Goal: Task Accomplishment & Management: Manage account settings

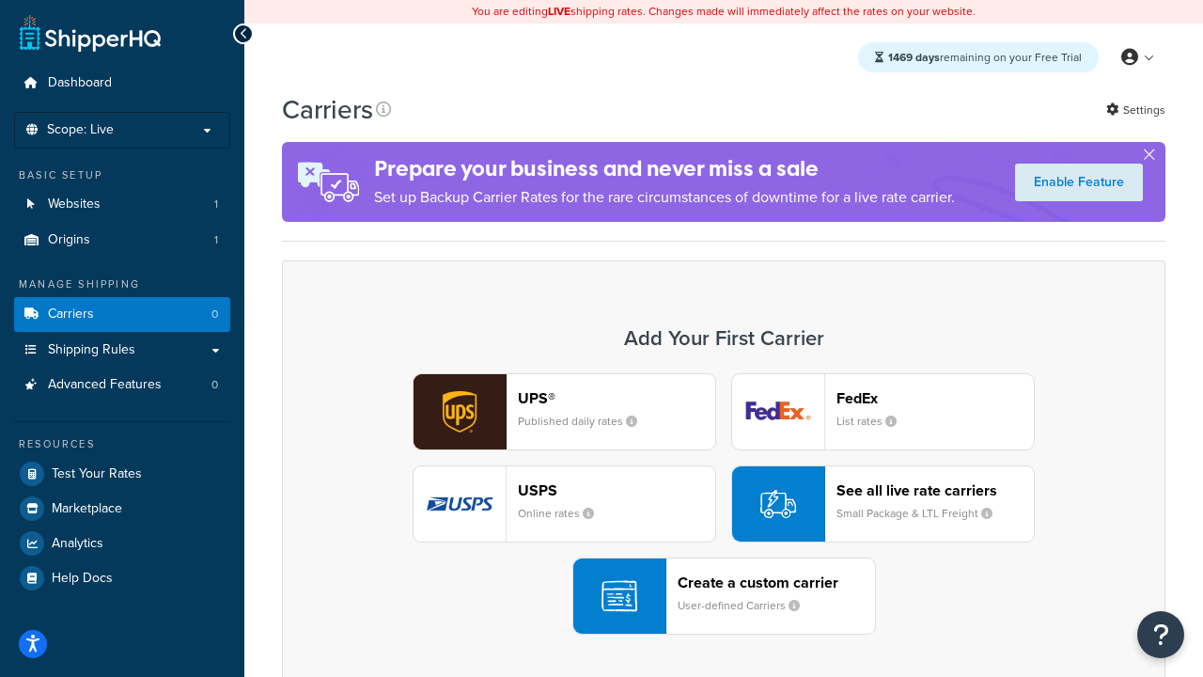
click at [724, 504] on div "UPS® Published daily rates FedEx List rates USPS Online rates See all live rate…" at bounding box center [724, 503] width 844 height 261
click at [935, 398] on header "FedEx" at bounding box center [935, 398] width 197 height 18
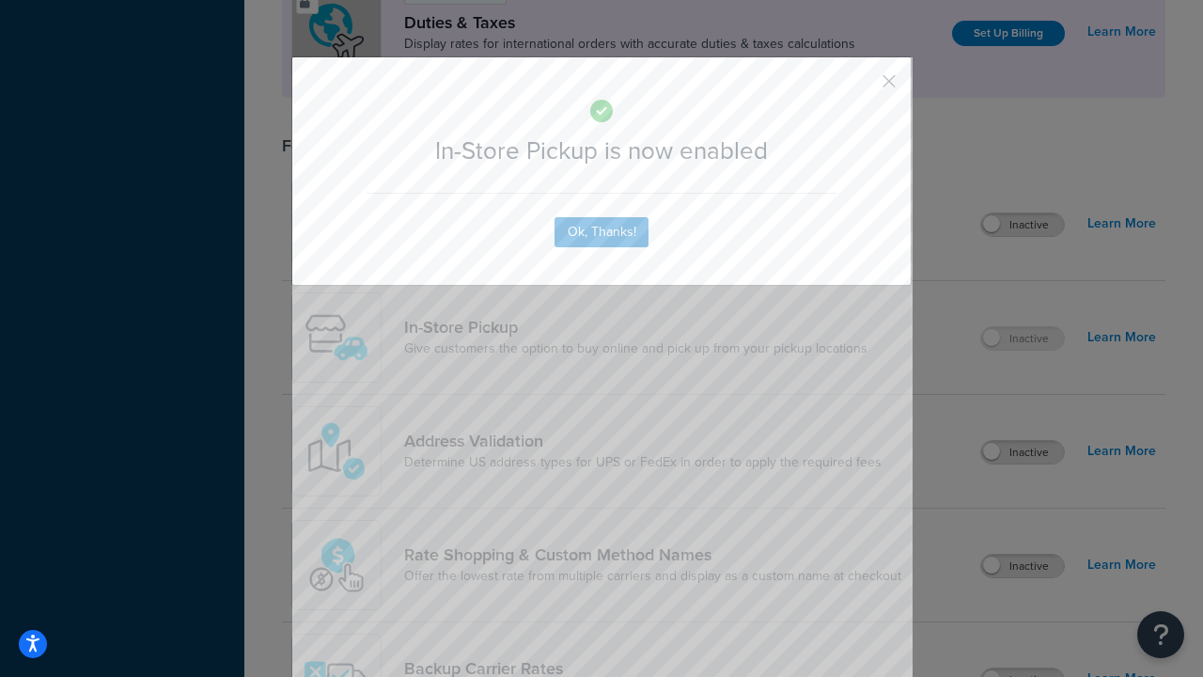
click at [861, 87] on button "button" at bounding box center [861, 88] width 5 height 5
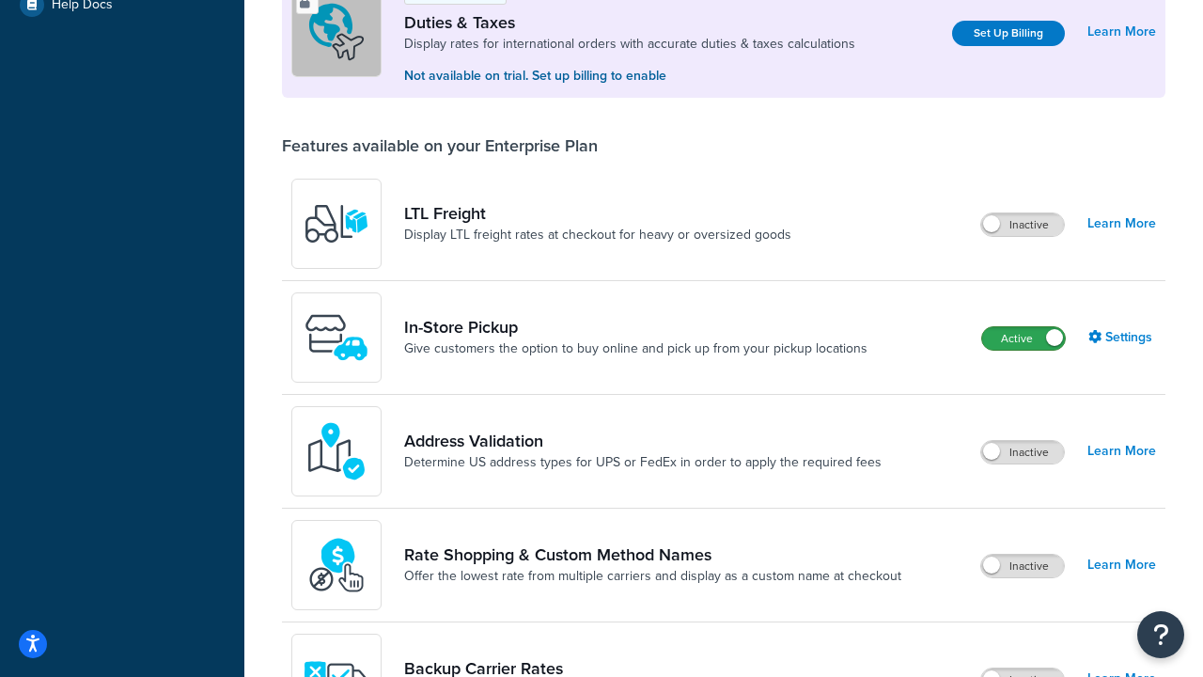
scroll to position [573, 0]
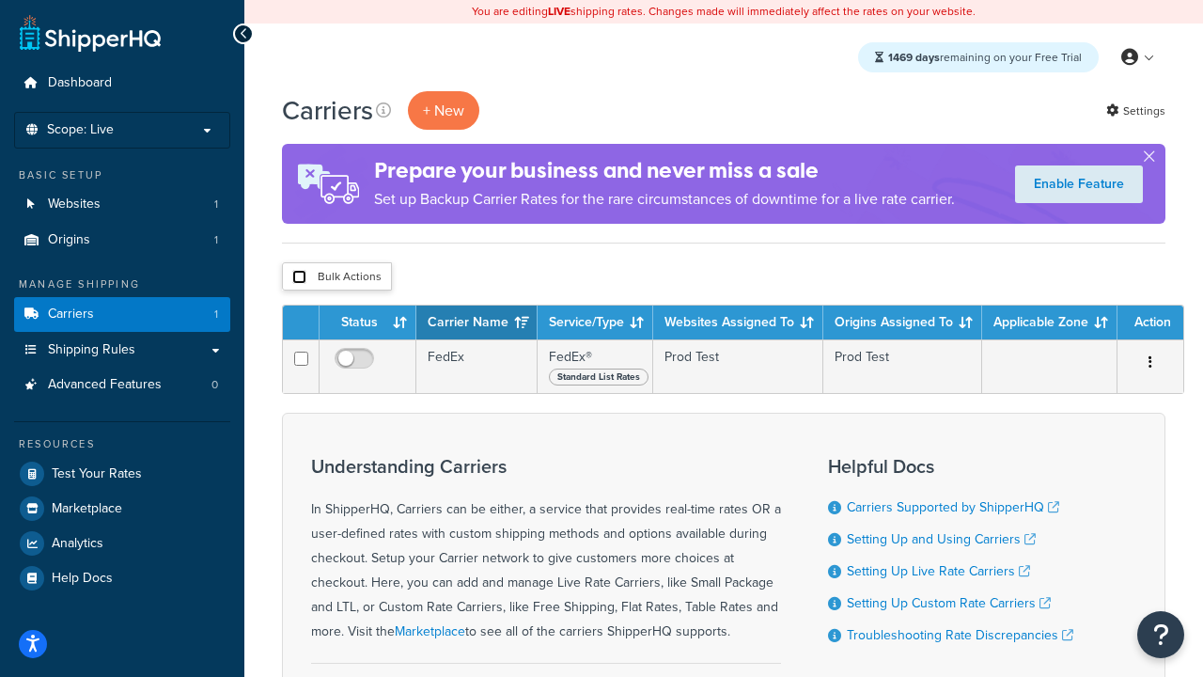
click at [299, 277] on input "checkbox" at bounding box center [299, 277] width 14 height 14
checkbox input "true"
click at [0, 0] on button "Delete" at bounding box center [0, 0] width 0 height 0
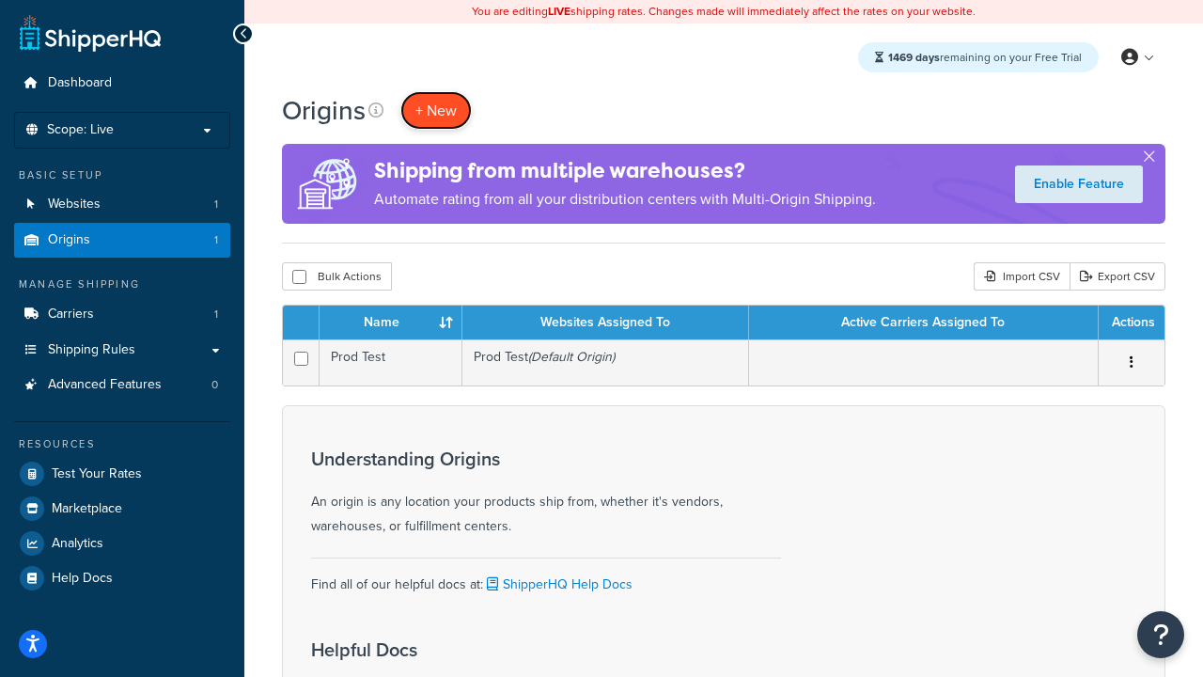
click at [436, 110] on span "+ New" at bounding box center [435, 111] width 41 height 22
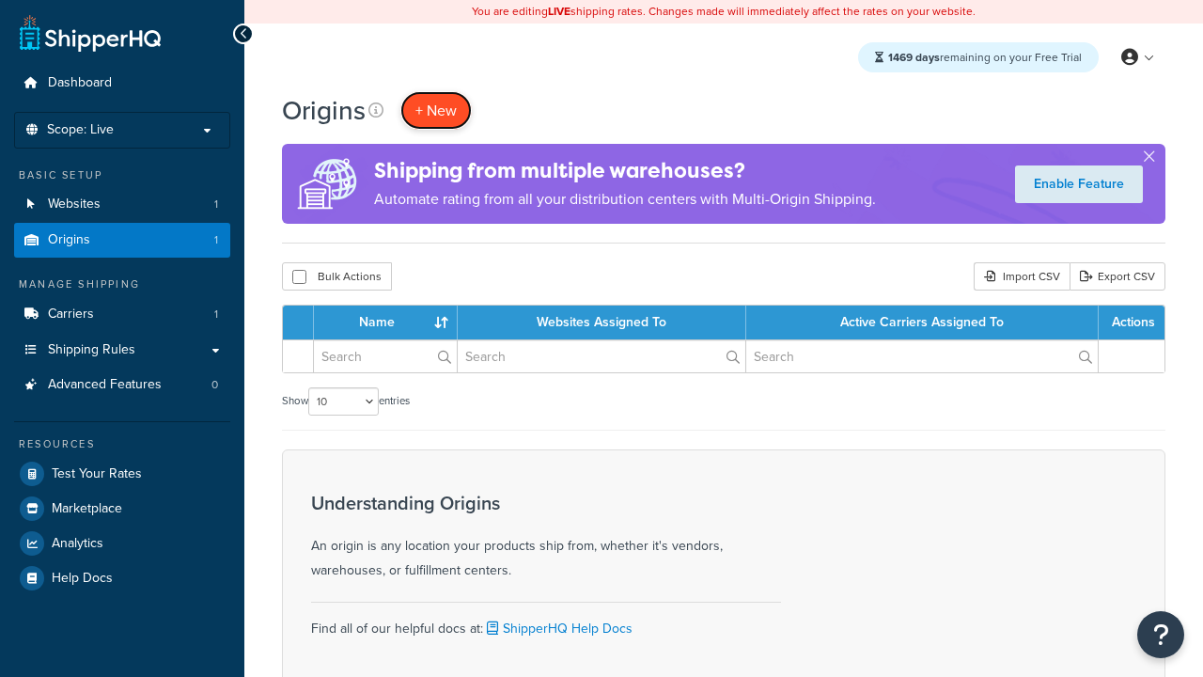
click at [436, 110] on span "+ New" at bounding box center [435, 111] width 41 height 22
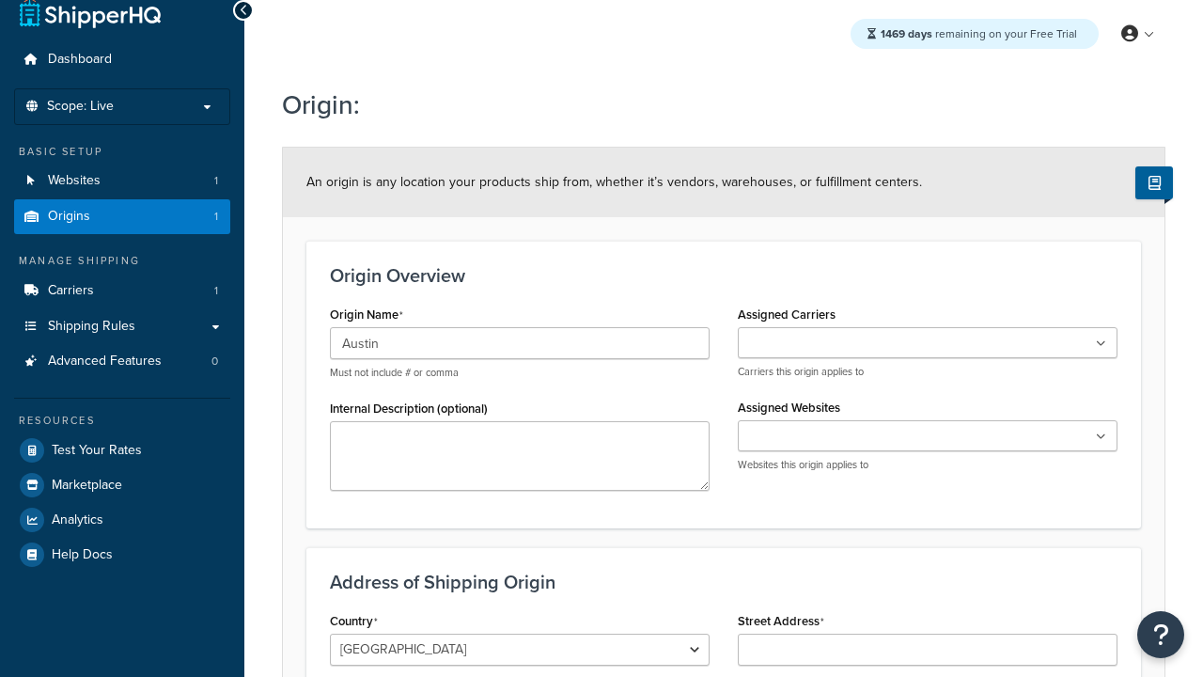
type input "Austin"
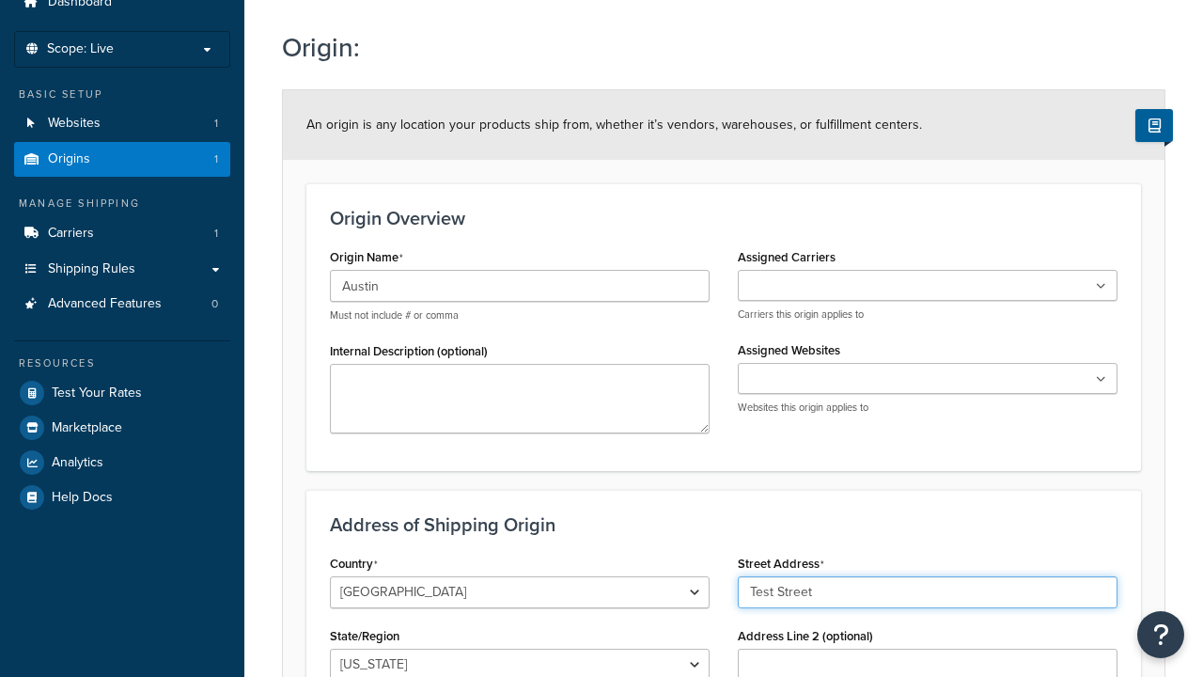
type input "Test Street"
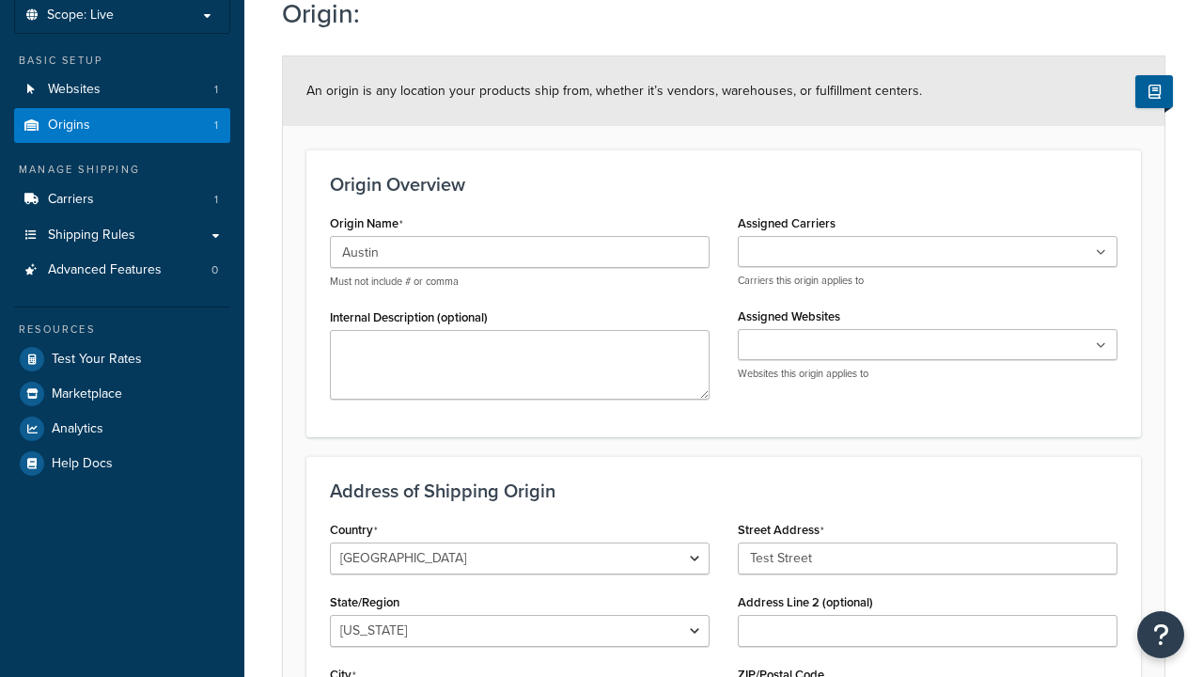
type input "Austin"
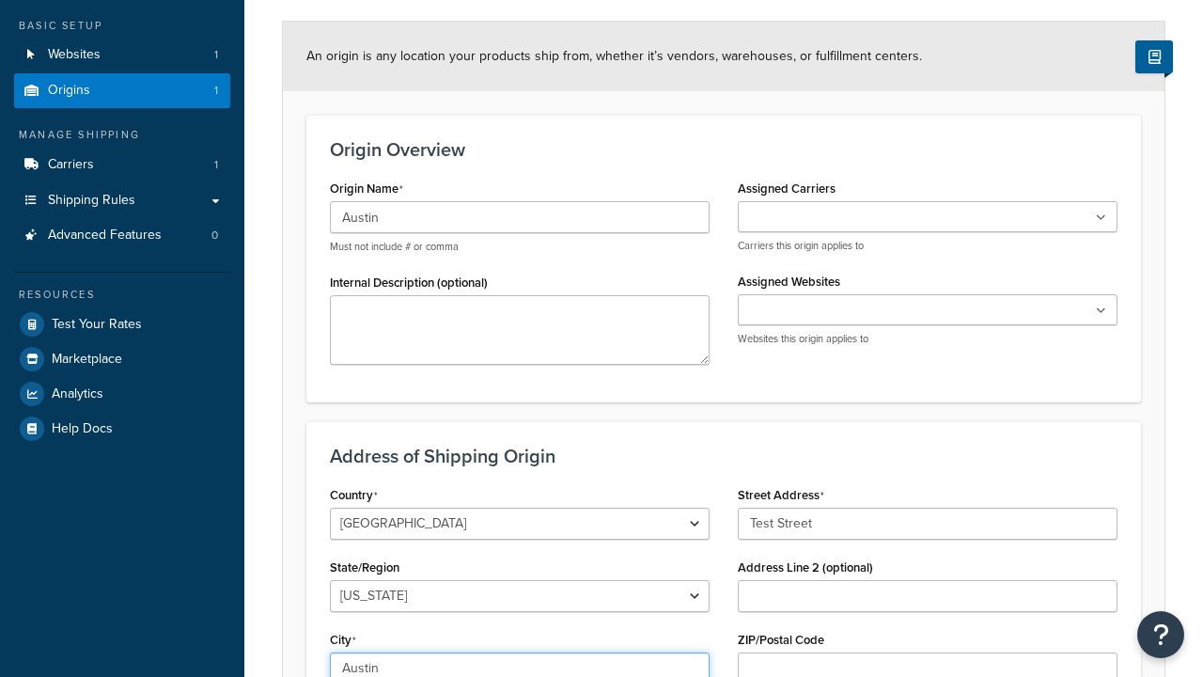
select select "43"
type input "Austin"
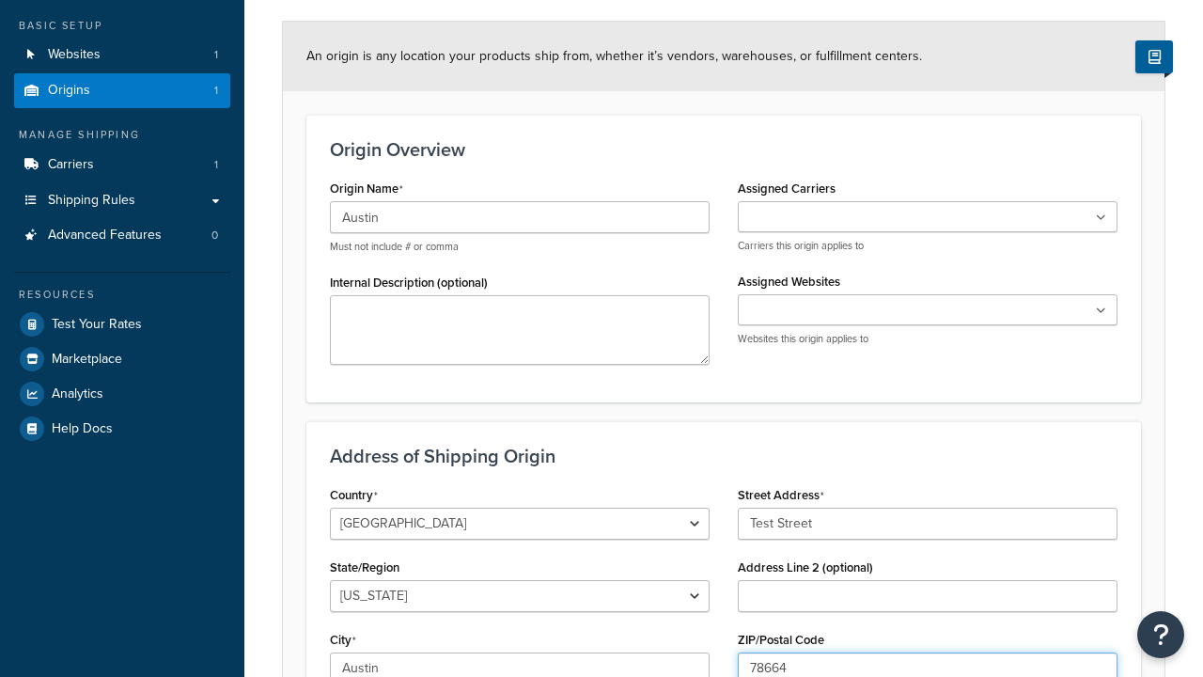
type input "78664"
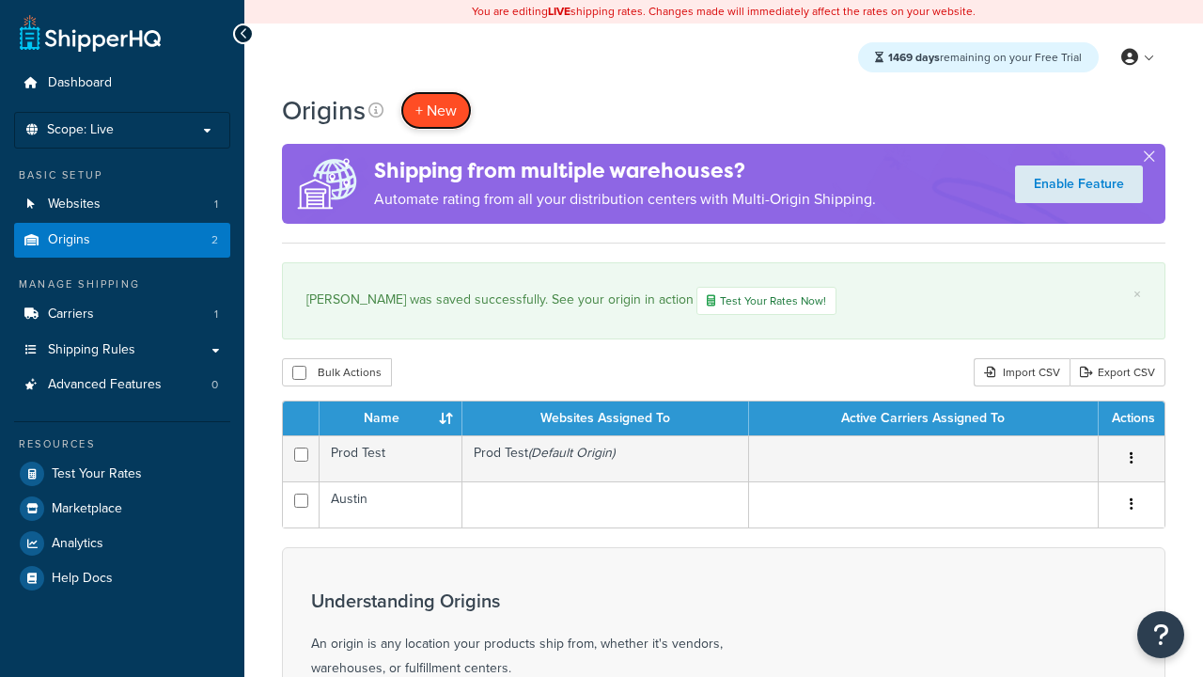
click at [436, 110] on span "+ New" at bounding box center [435, 111] width 41 height 22
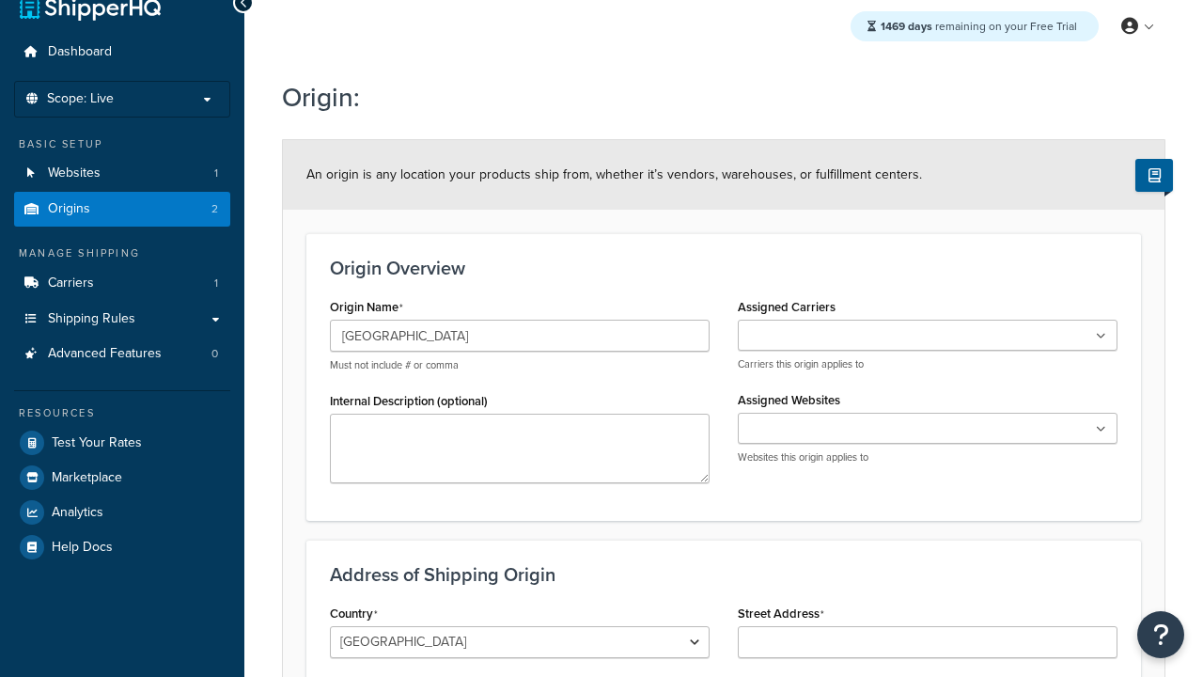
type input "[GEOGRAPHIC_DATA]"
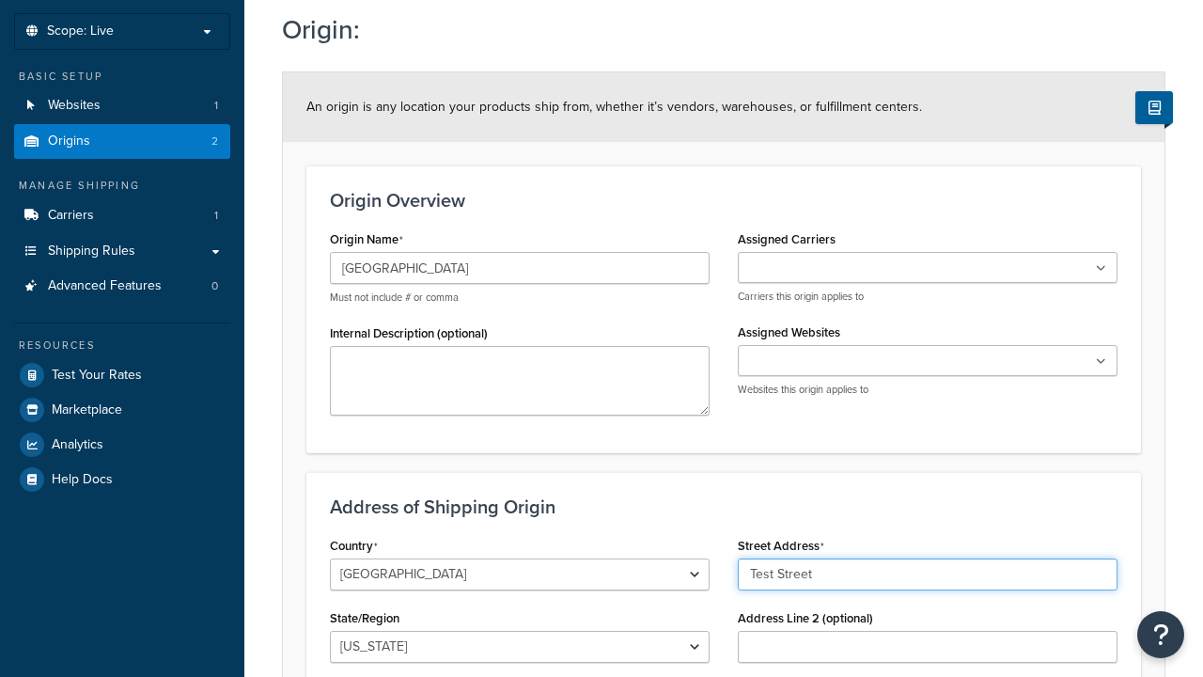
type input "Test Street"
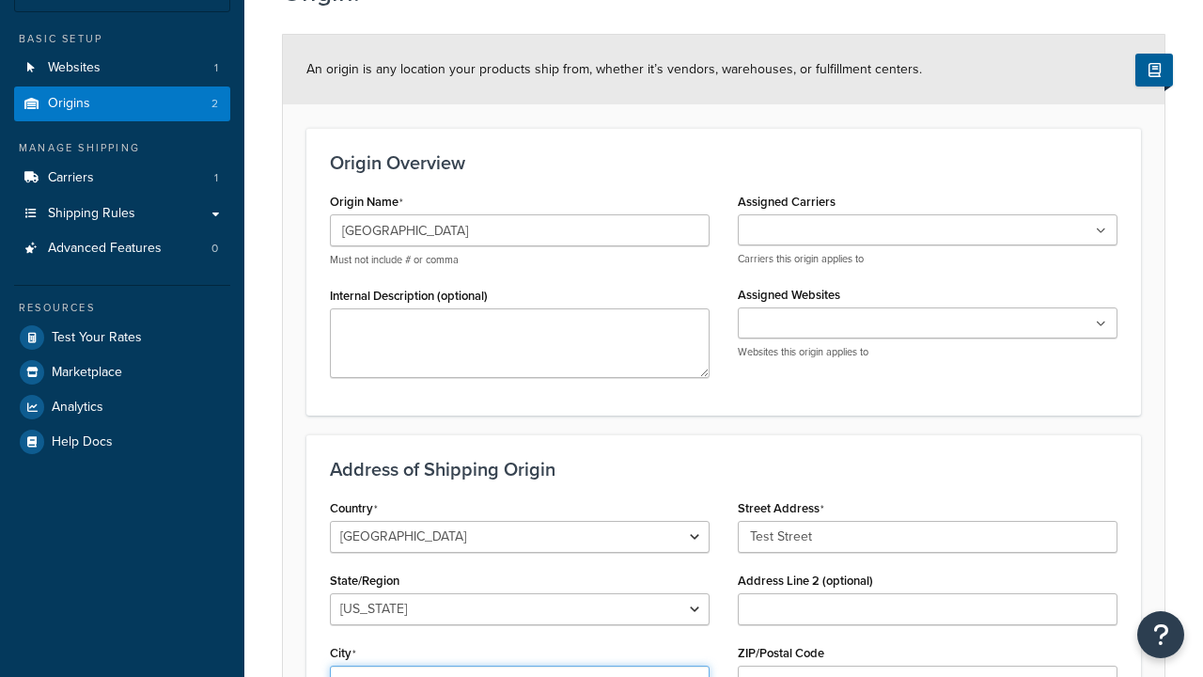
type input "Austin"
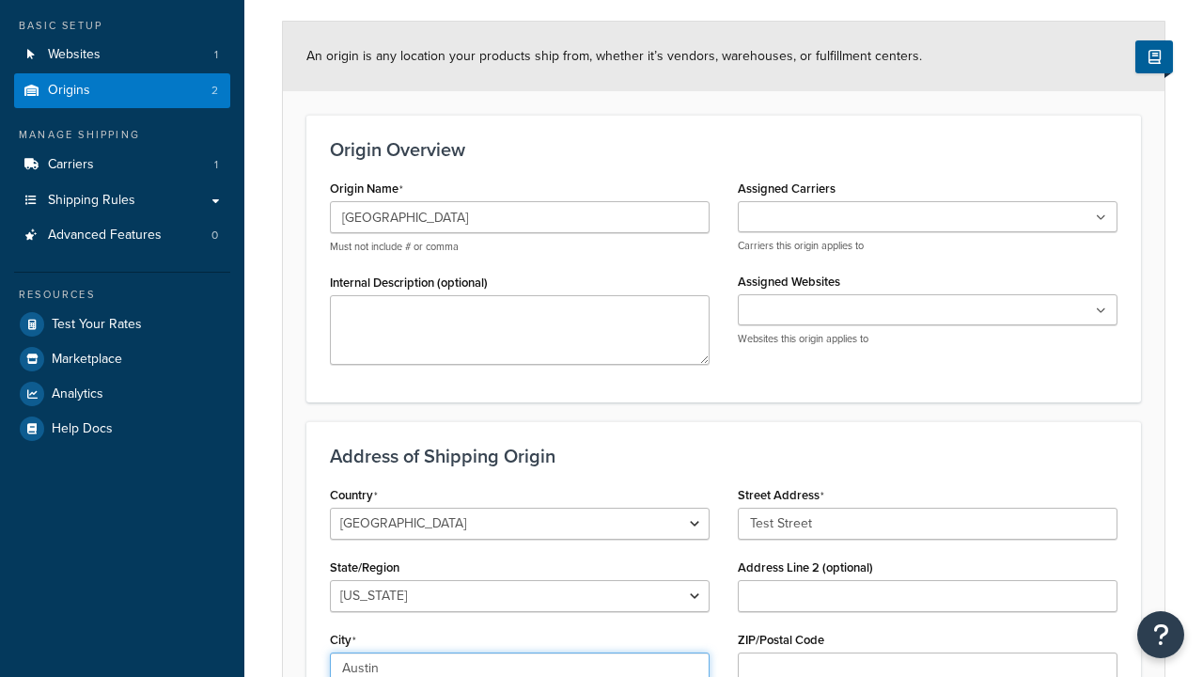
select select "43"
type input "Austin"
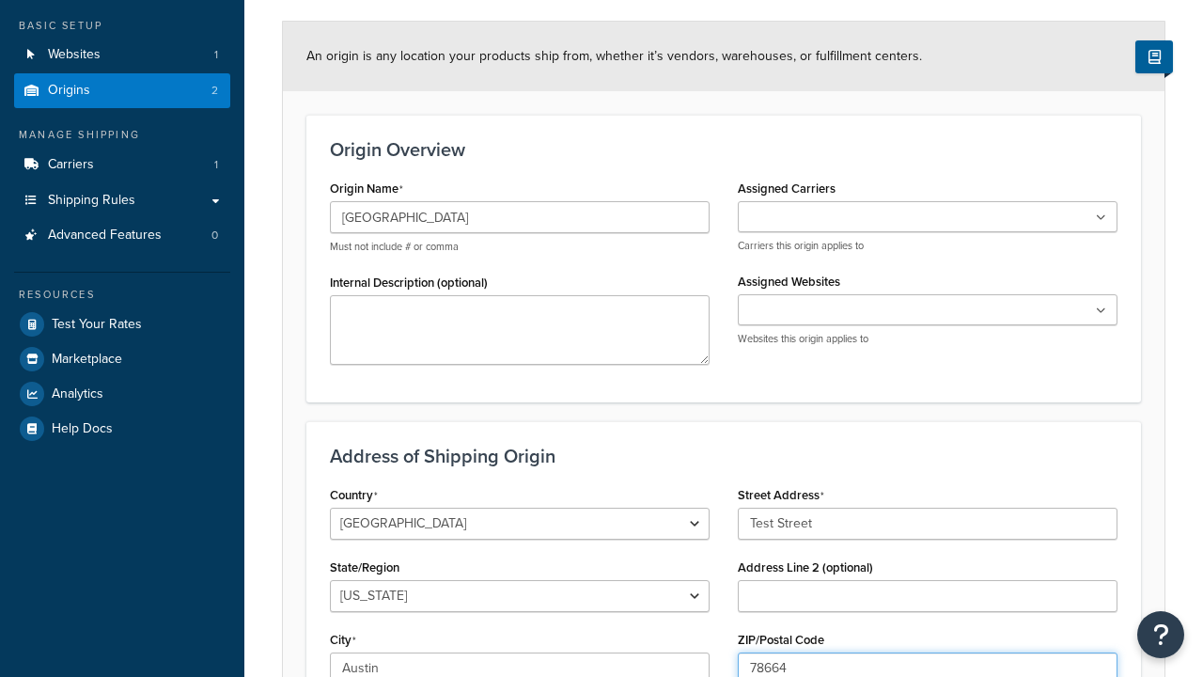
type input "78664"
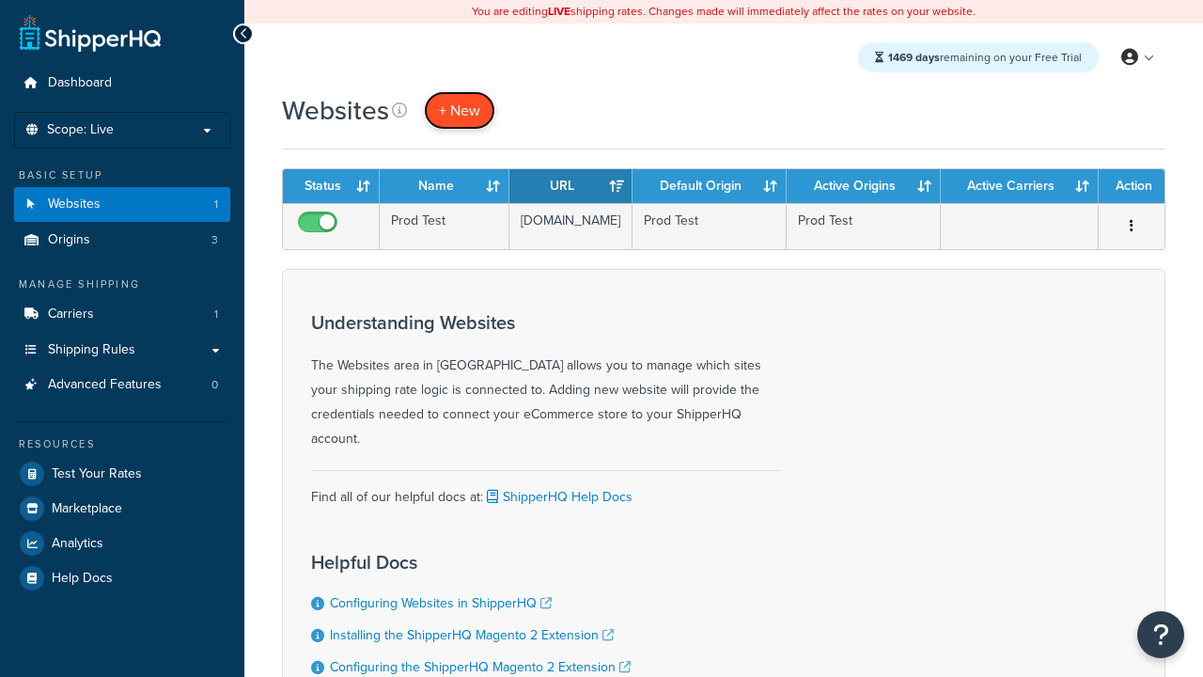
click at [460, 110] on span "+ New" at bounding box center [459, 111] width 41 height 22
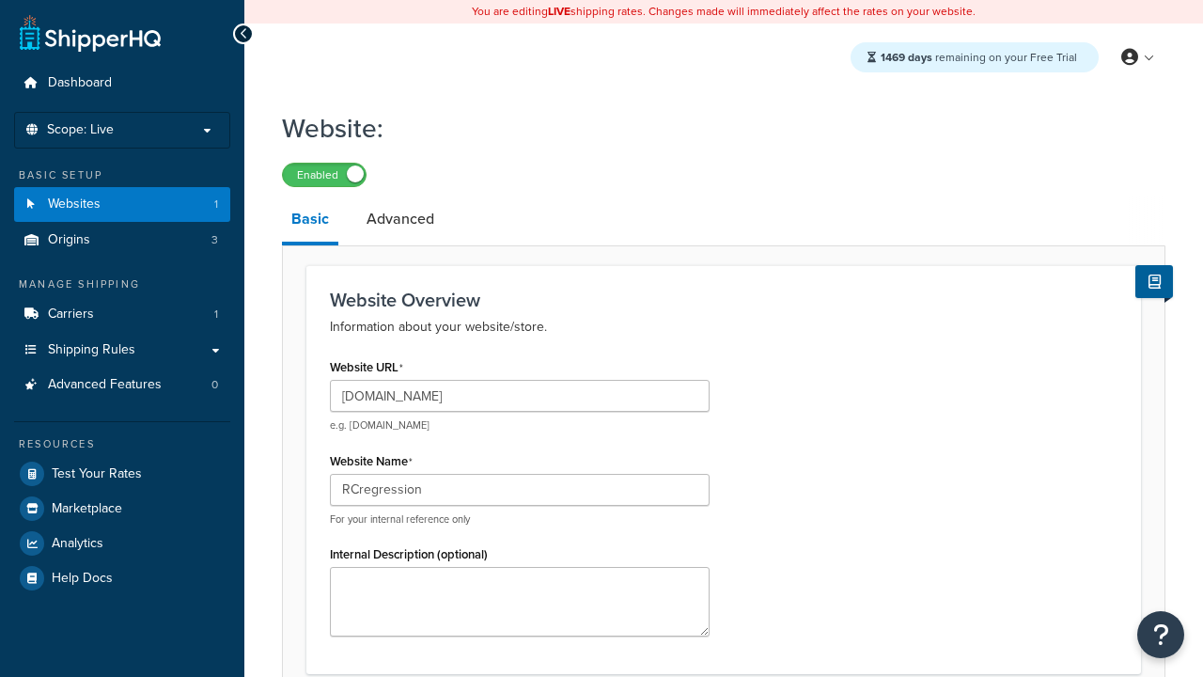
scroll to position [642, 0]
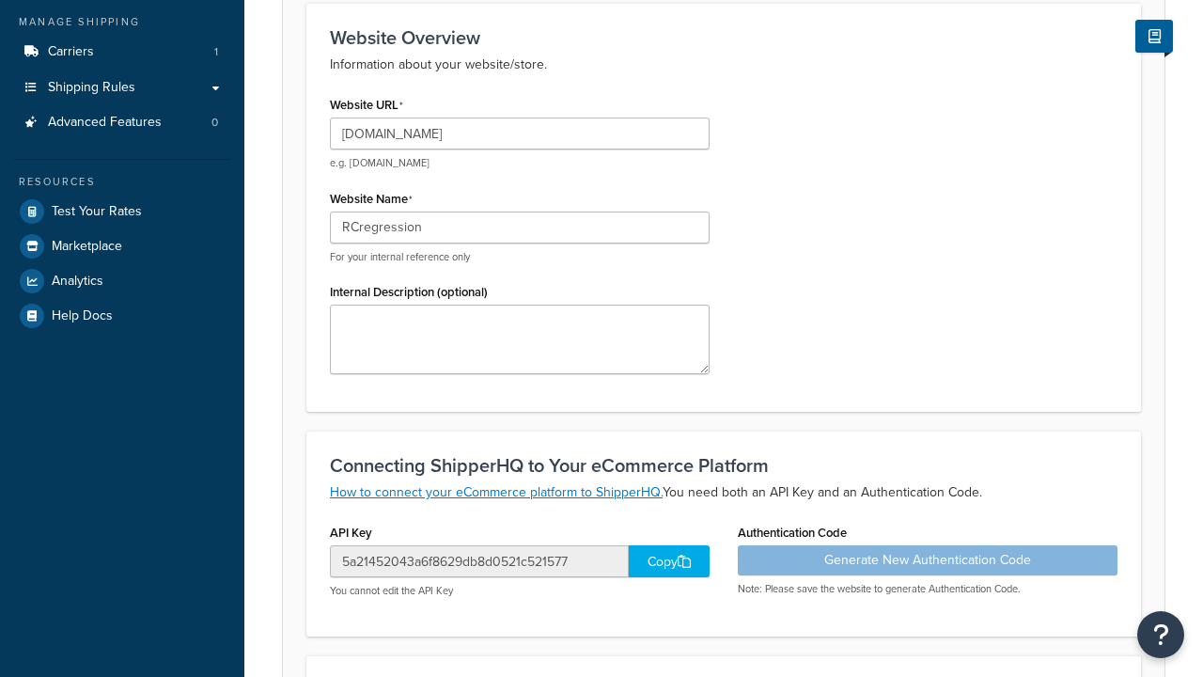
type input "RCregression"
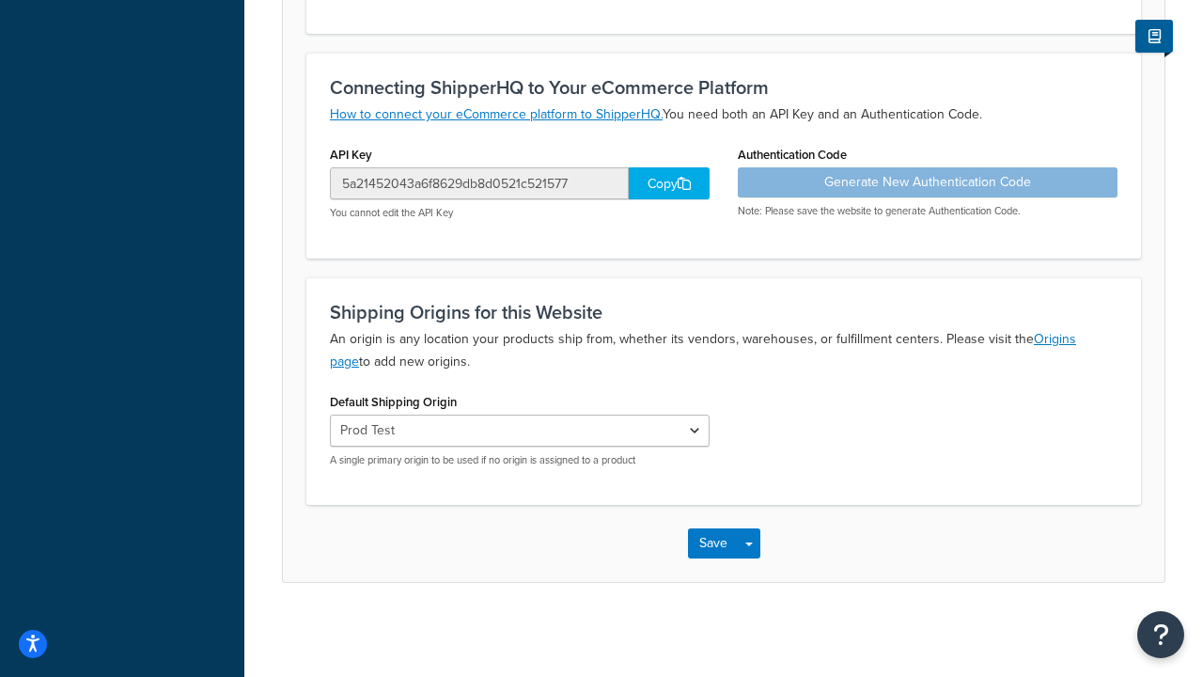
scroll to position [0, 0]
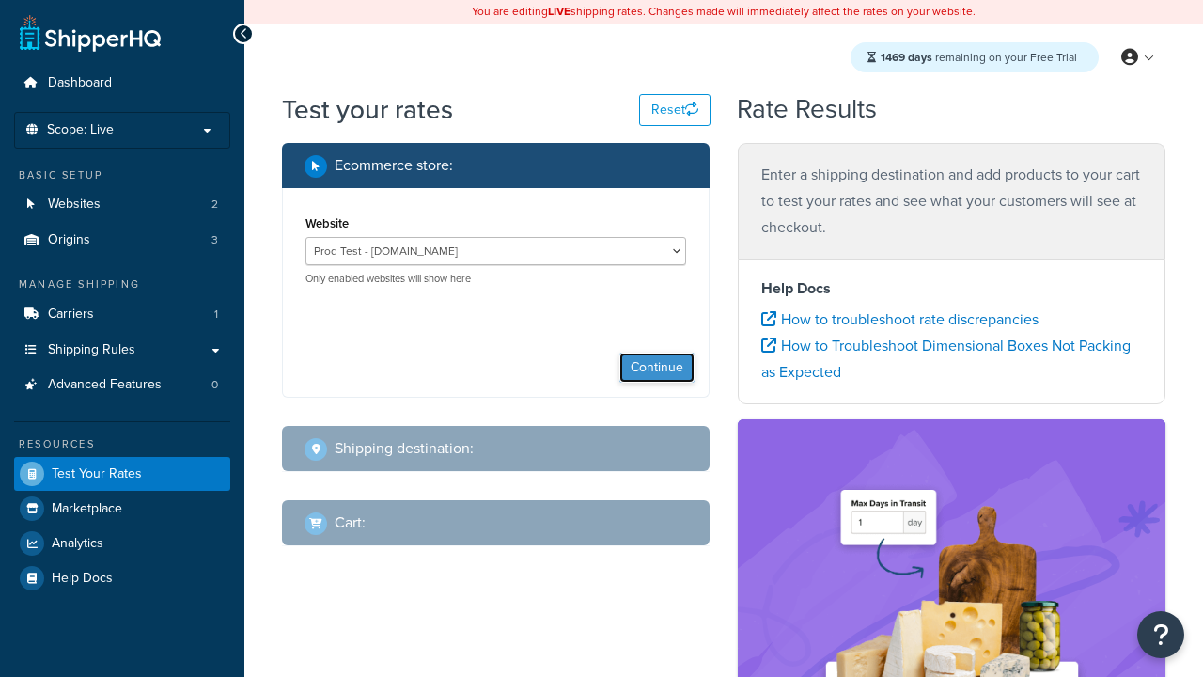
click at [657, 368] on button "Continue" at bounding box center [656, 367] width 75 height 30
select select "TX"
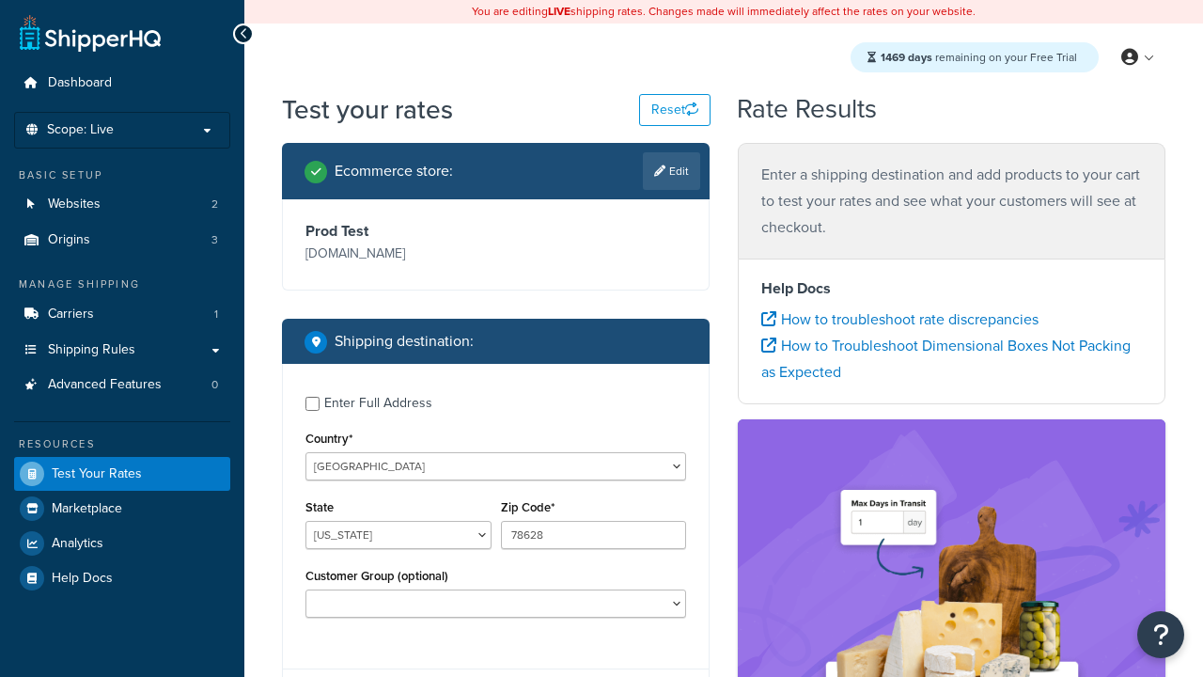
type input "78628"
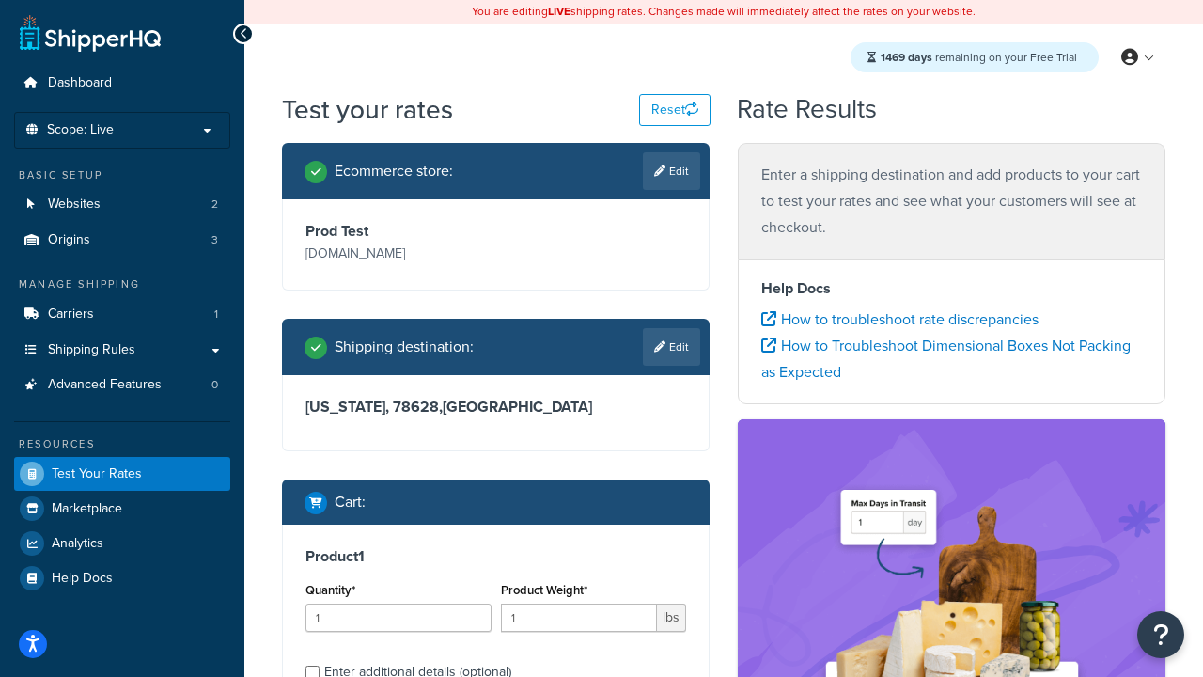
scroll to position [39, 0]
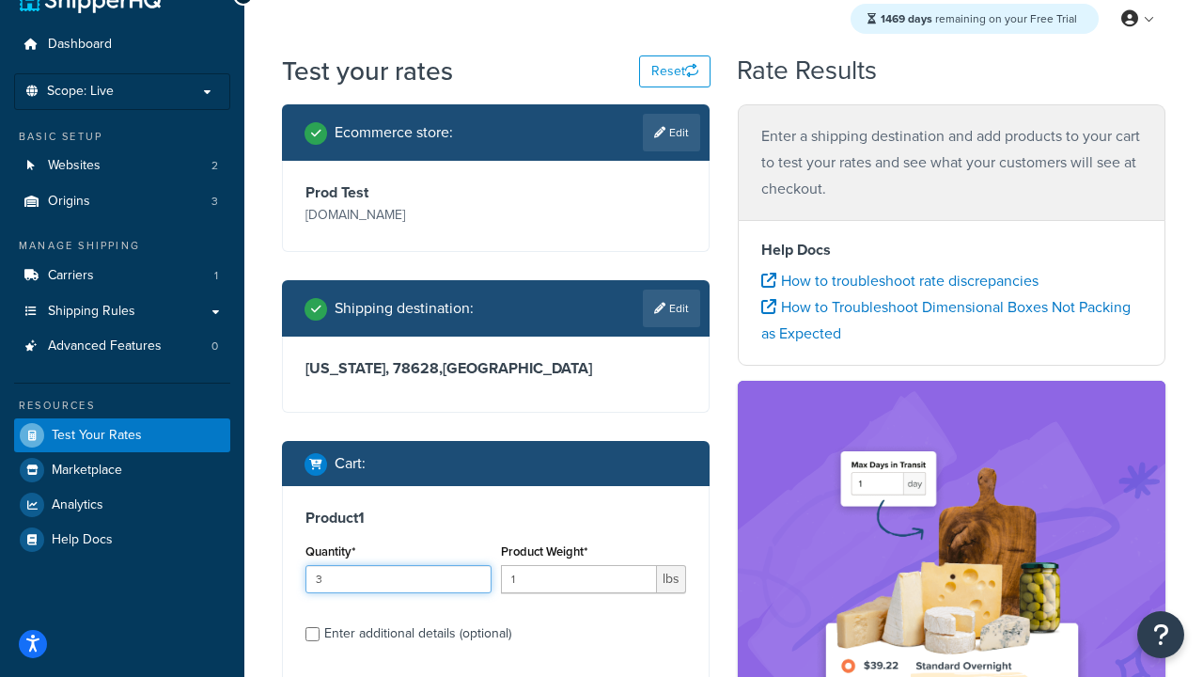
type input "3"
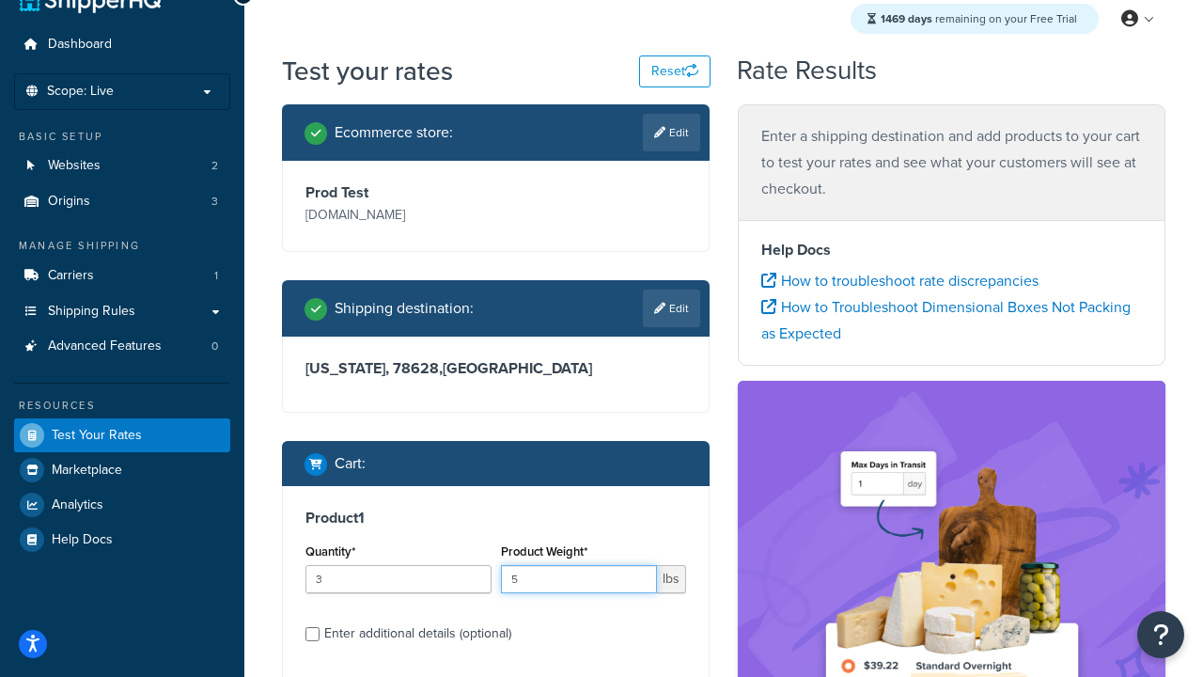
type input "5"
click at [312, 634] on input "Enter additional details (optional)" at bounding box center [312, 634] width 14 height 14
checkbox input "true"
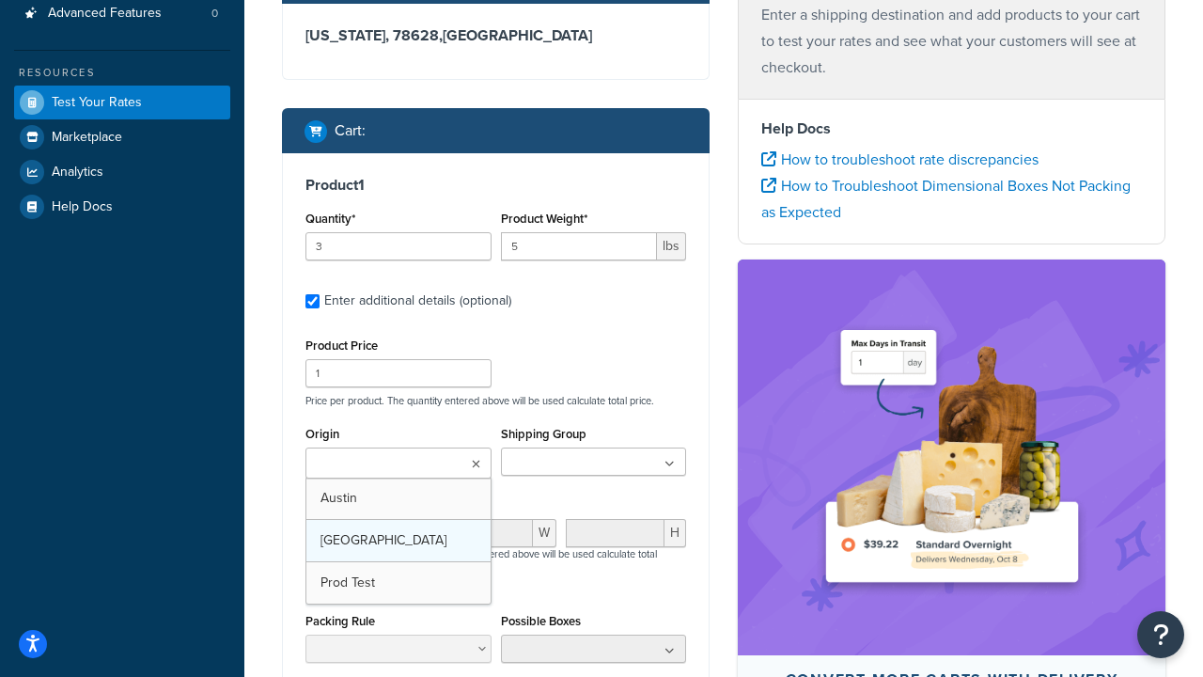
scroll to position [0, 0]
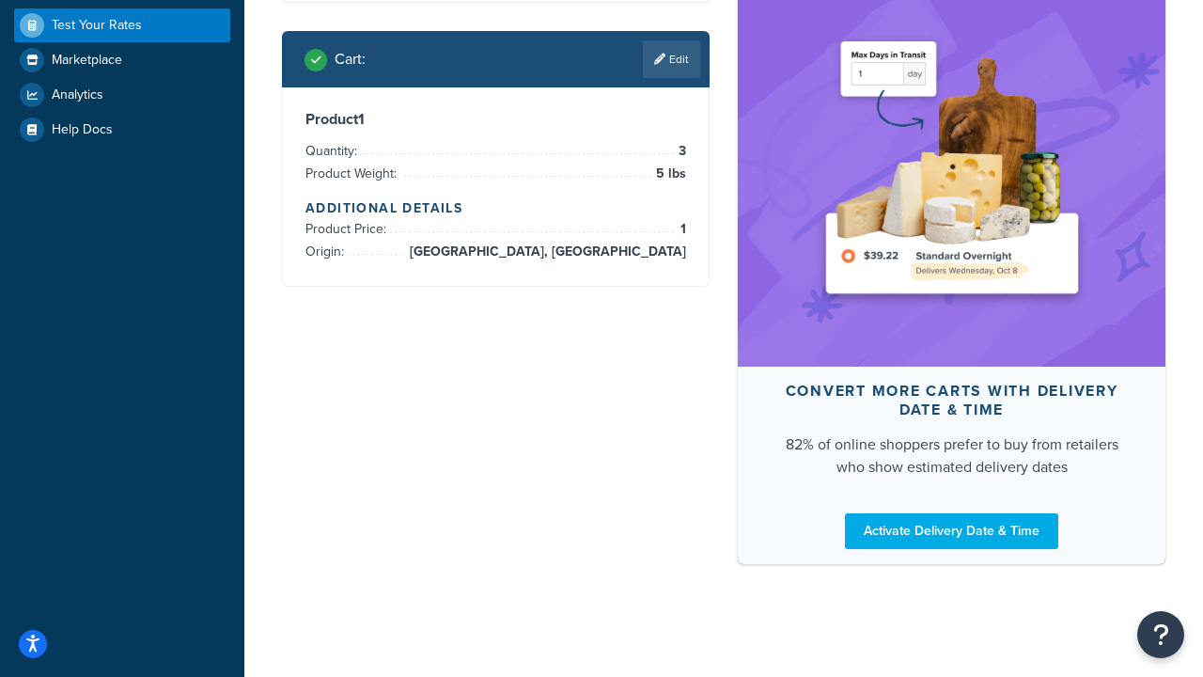
scroll to position [612, 0]
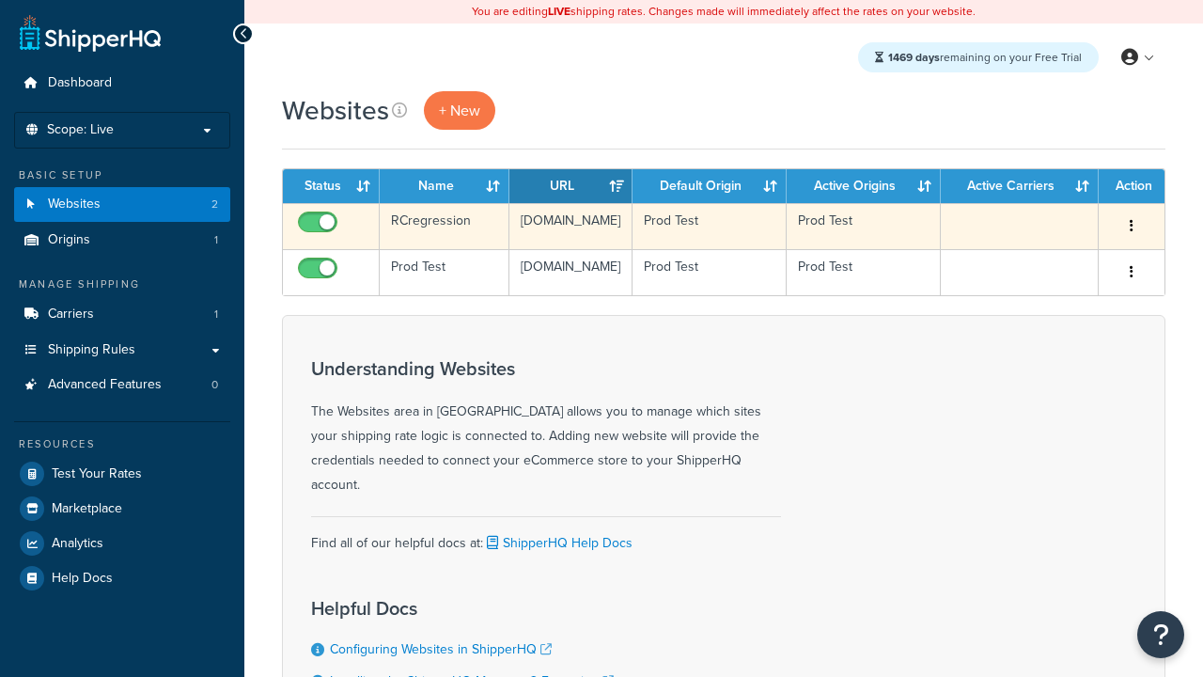
click at [1132, 227] on icon "button" at bounding box center [1132, 225] width 4 height 13
click at [0, 0] on link "Delete" at bounding box center [0, 0] width 0 height 0
